Goal: Task Accomplishment & Management: Manage account settings

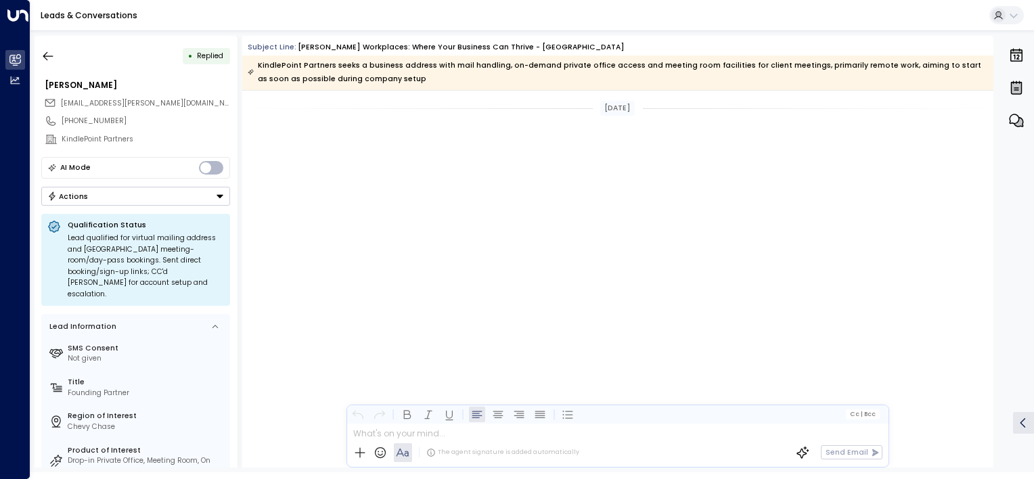
scroll to position [1310, 0]
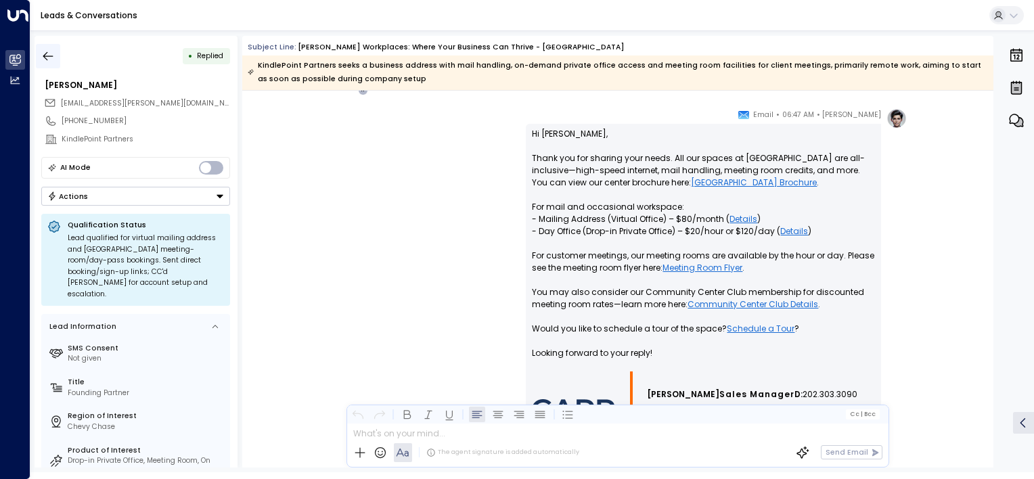
click at [49, 55] on icon "button" at bounding box center [48, 55] width 10 height 9
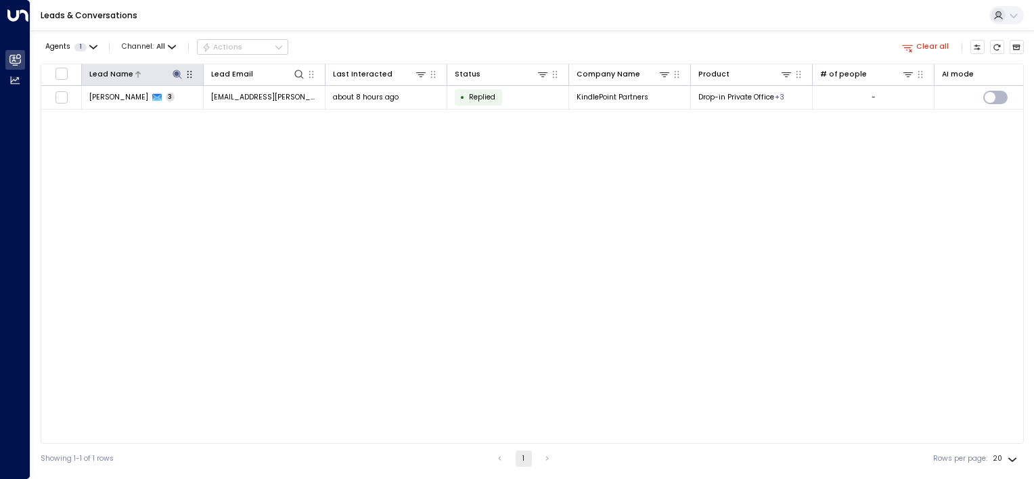
click at [173, 70] on icon at bounding box center [176, 74] width 9 height 9
type input "*"
type input "******"
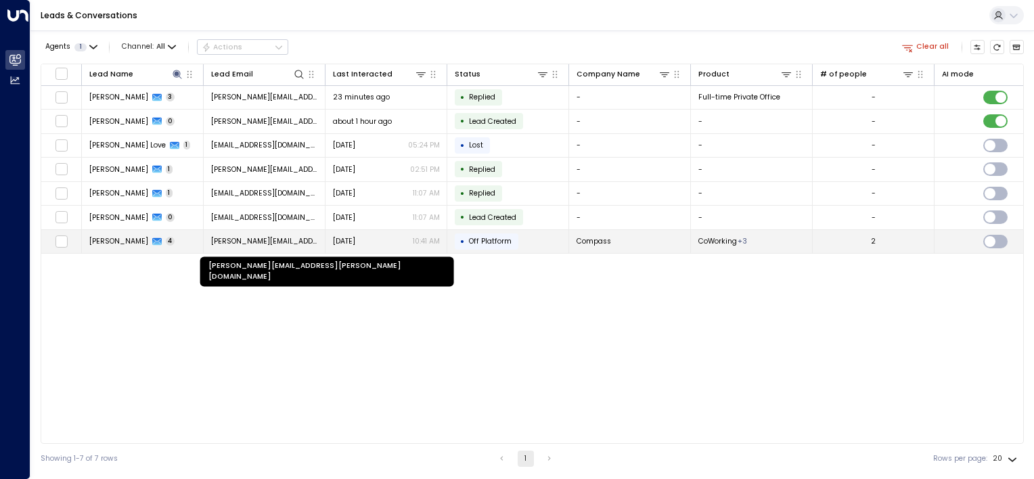
click at [246, 238] on span "[PERSON_NAME][EMAIL_ADDRESS][PERSON_NAME][DOMAIN_NAME]" at bounding box center [264, 241] width 107 height 10
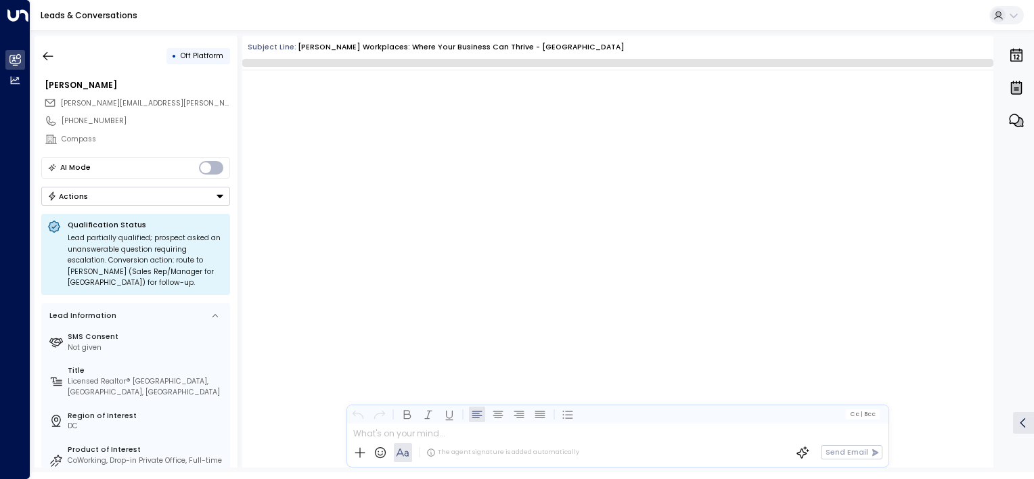
scroll to position [2088, 0]
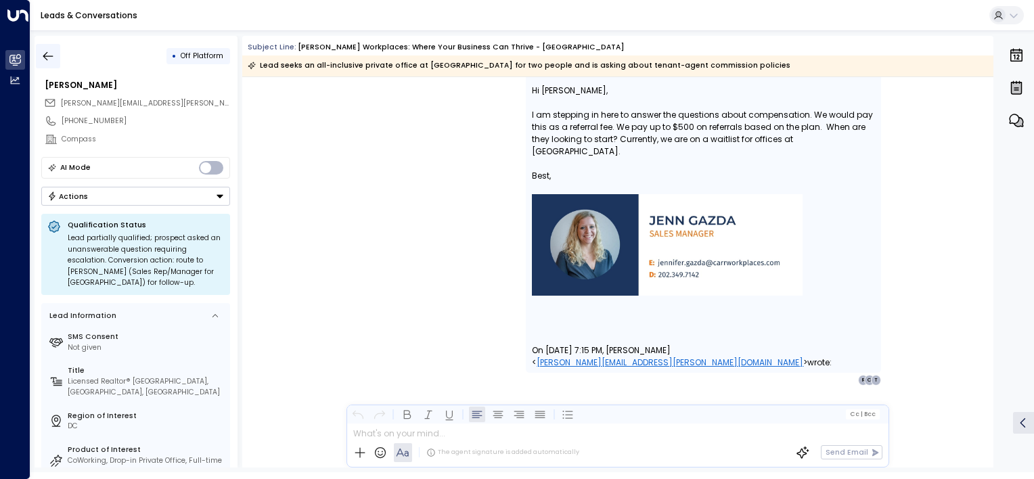
click at [45, 57] on icon "button" at bounding box center [48, 56] width 14 height 14
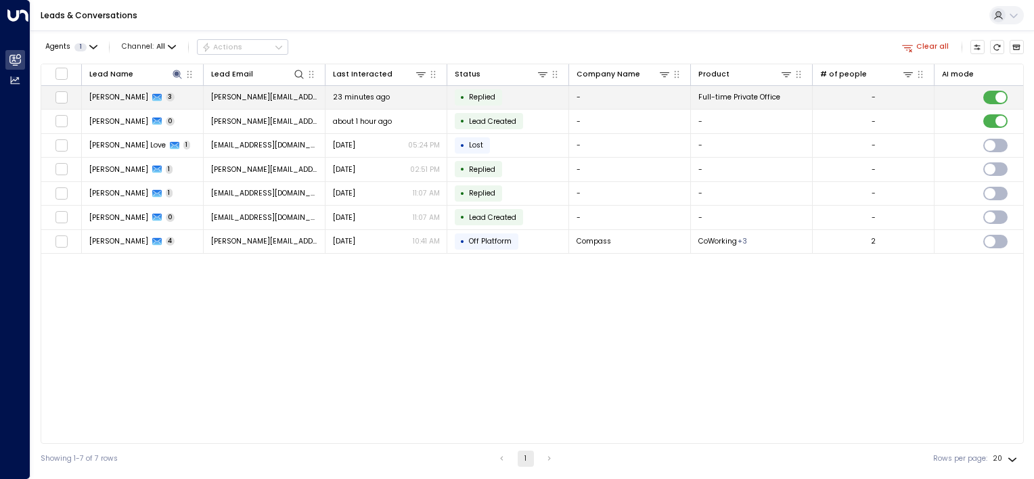
click at [117, 99] on span "[PERSON_NAME]" at bounding box center [118, 97] width 59 height 10
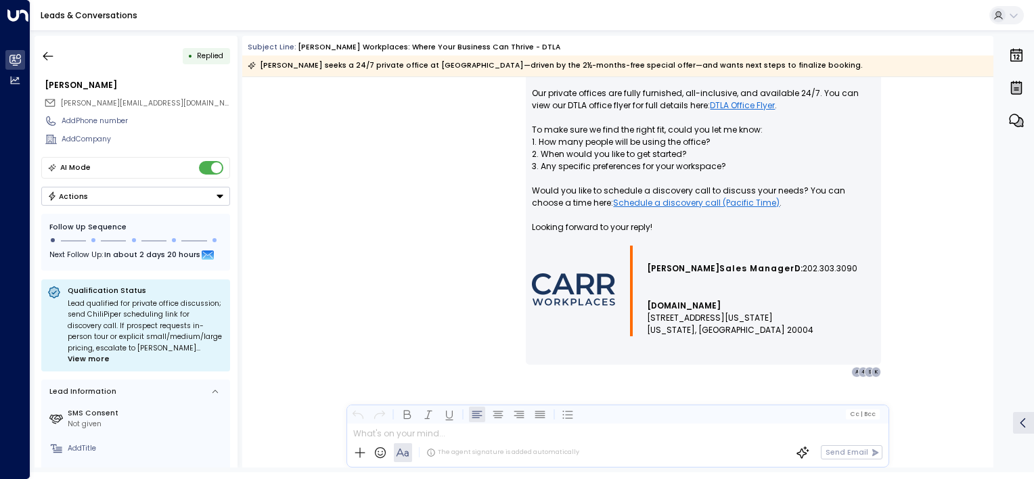
scroll to position [1391, 0]
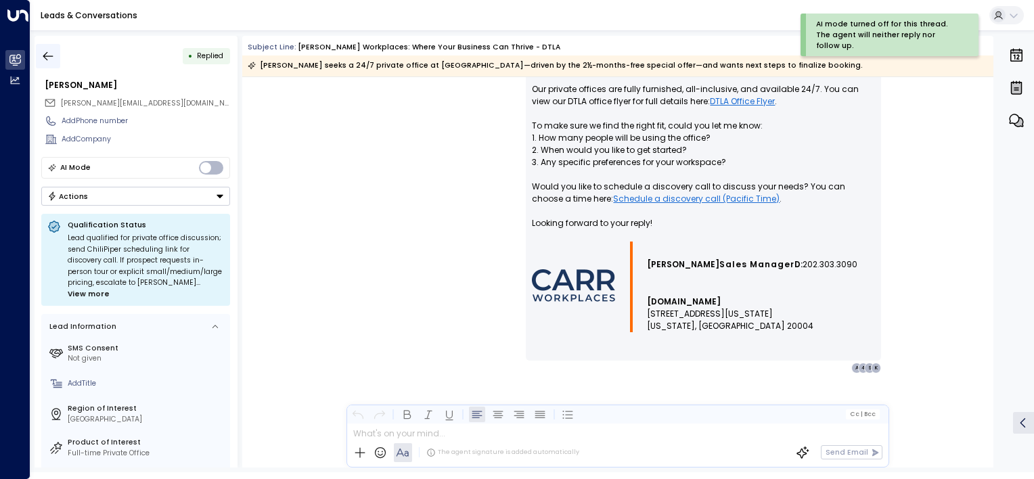
click at [41, 57] on icon "button" at bounding box center [48, 56] width 14 height 14
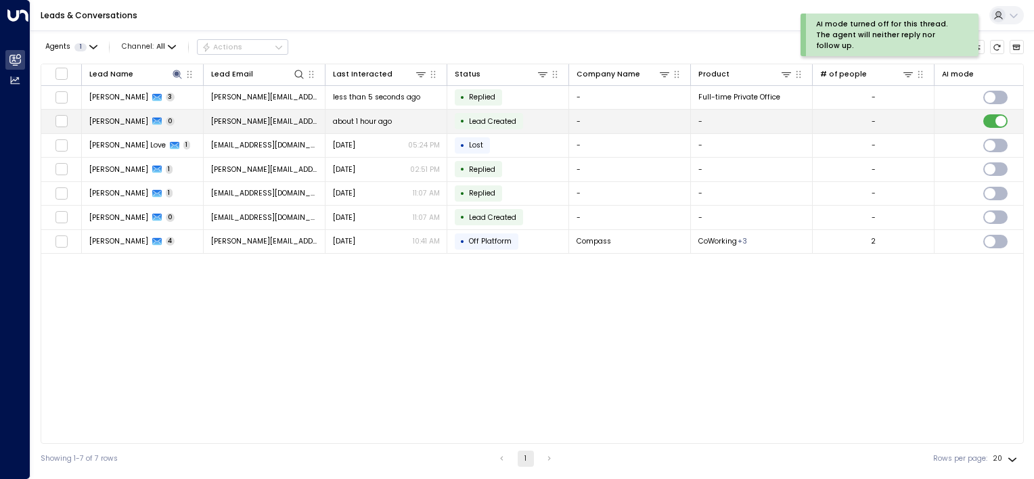
click at [106, 118] on span "[PERSON_NAME]" at bounding box center [118, 121] width 59 height 10
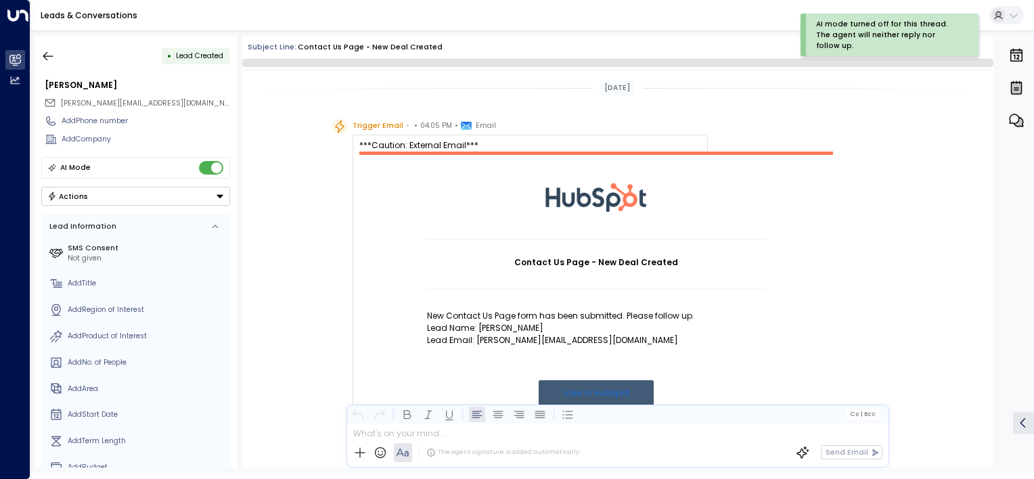
scroll to position [322, 0]
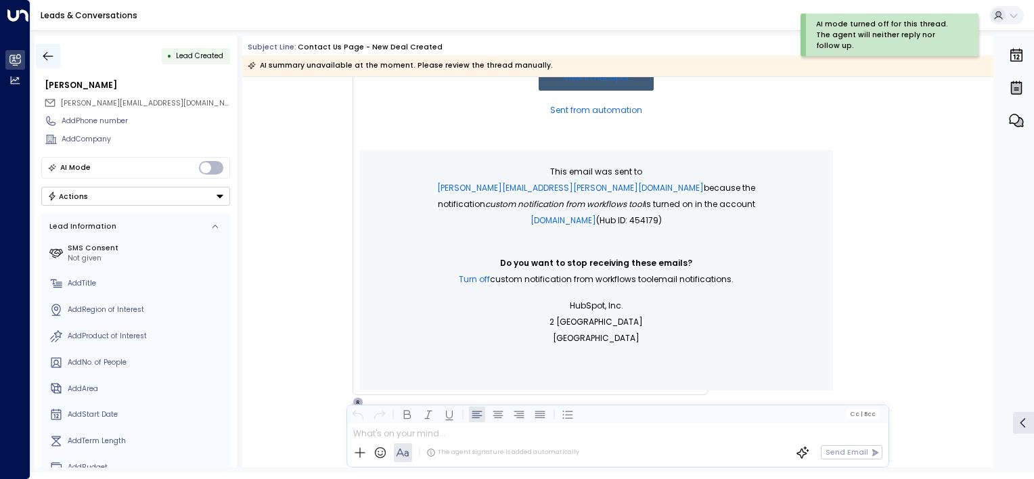
click at [45, 57] on icon "button" at bounding box center [48, 56] width 14 height 14
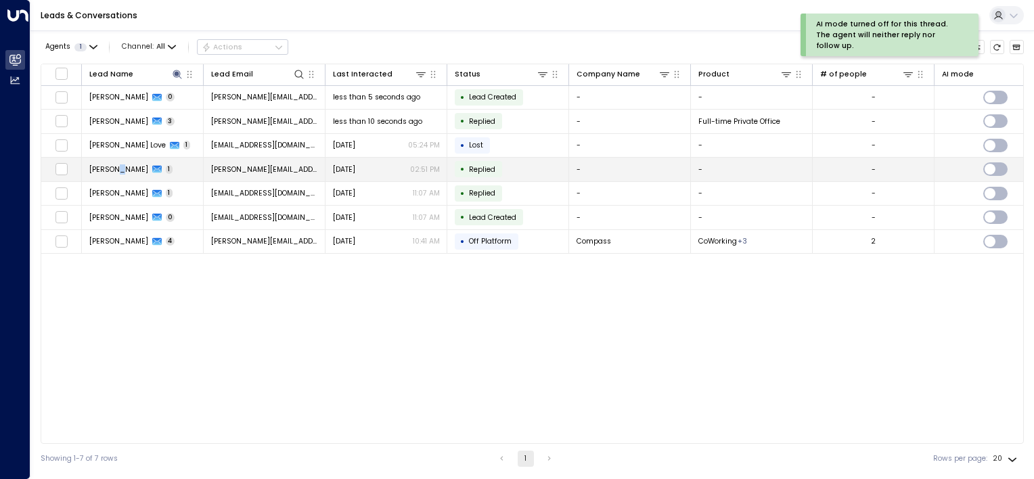
click at [114, 165] on span "[PERSON_NAME]" at bounding box center [118, 169] width 59 height 10
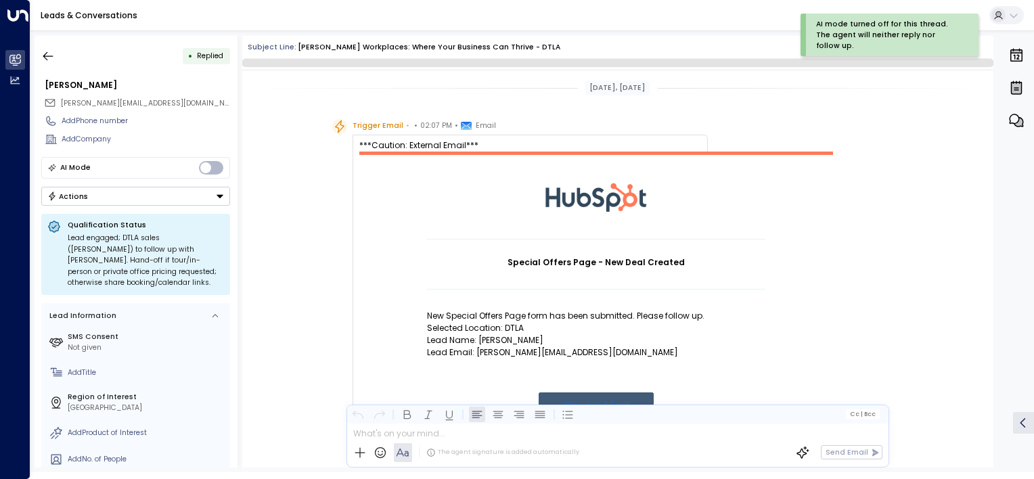
scroll to position [674, 0]
